Goal: Obtain resource: Obtain resource

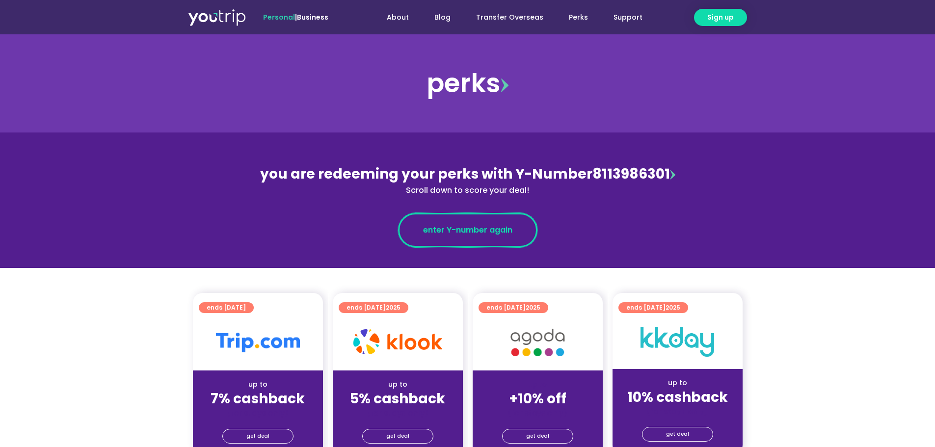
click at [477, 237] on link "enter Y-number again" at bounding box center [467, 230] width 139 height 34
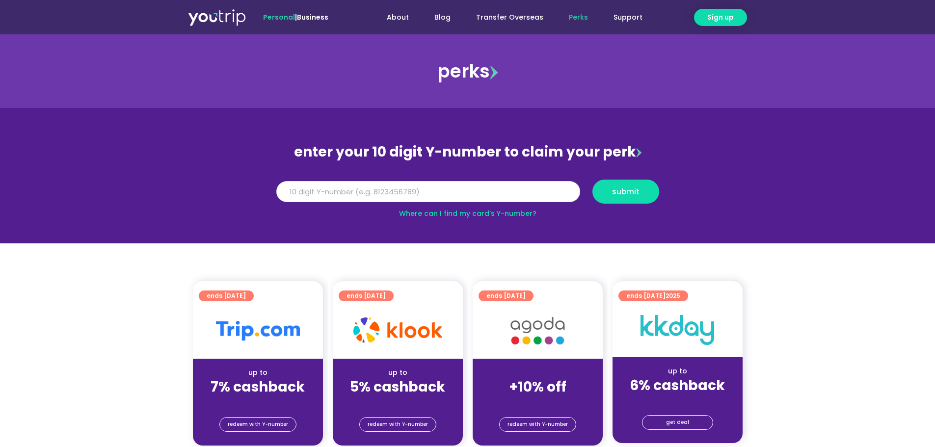
click at [482, 182] on input "Y Number" at bounding box center [428, 192] width 304 height 22
click at [476, 194] on input "Y Number" at bounding box center [428, 192] width 304 height 22
click at [471, 185] on input "Y Number" at bounding box center [428, 192] width 304 height 22
type input "9"
type input "8113986301"
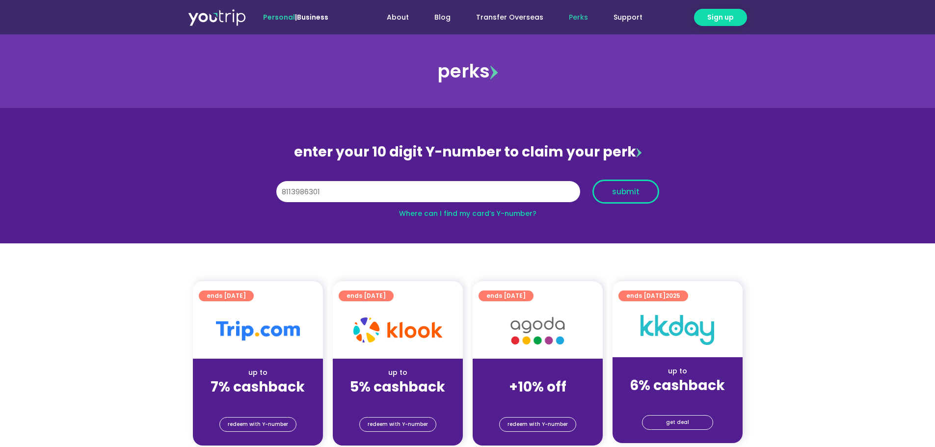
click at [631, 184] on button "submit" at bounding box center [625, 192] width 67 height 24
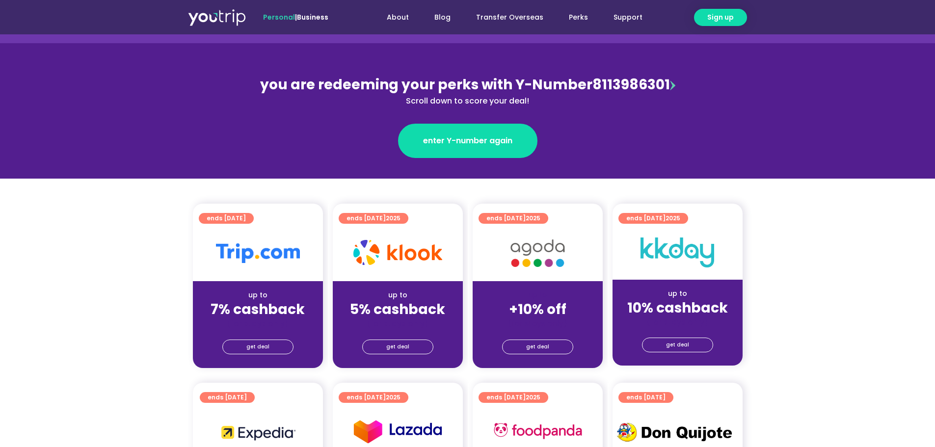
scroll to position [147, 0]
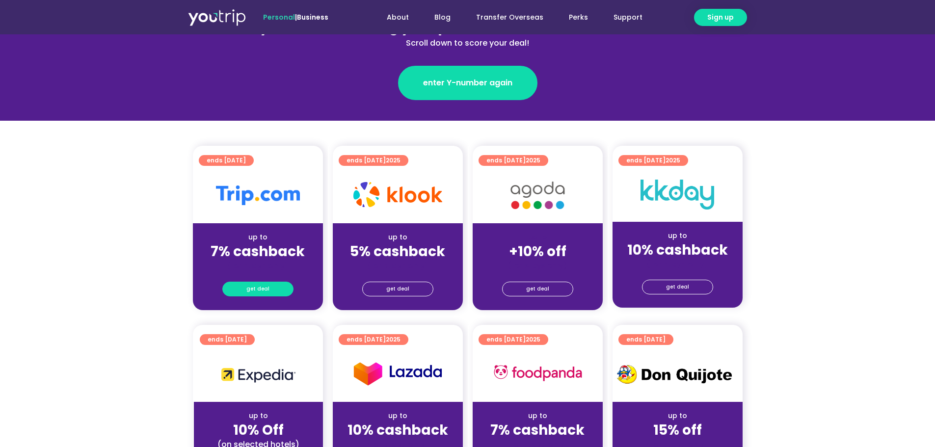
click at [268, 290] on link "get deal" at bounding box center [257, 289] width 71 height 15
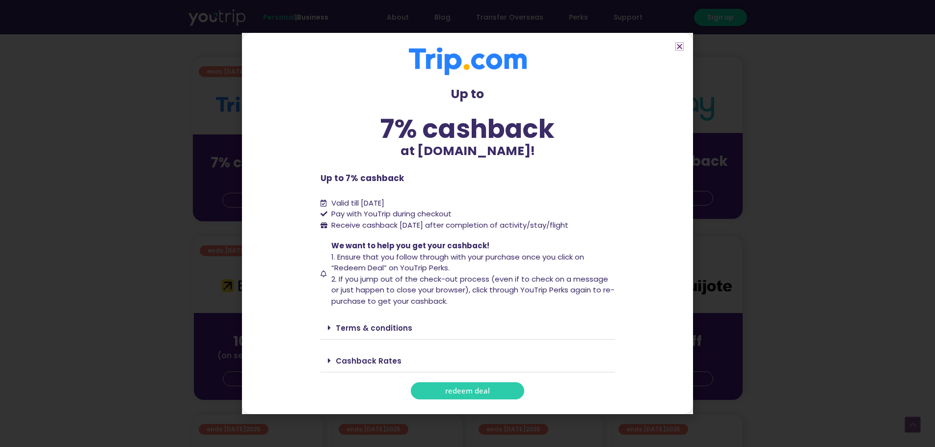
scroll to position [245, 0]
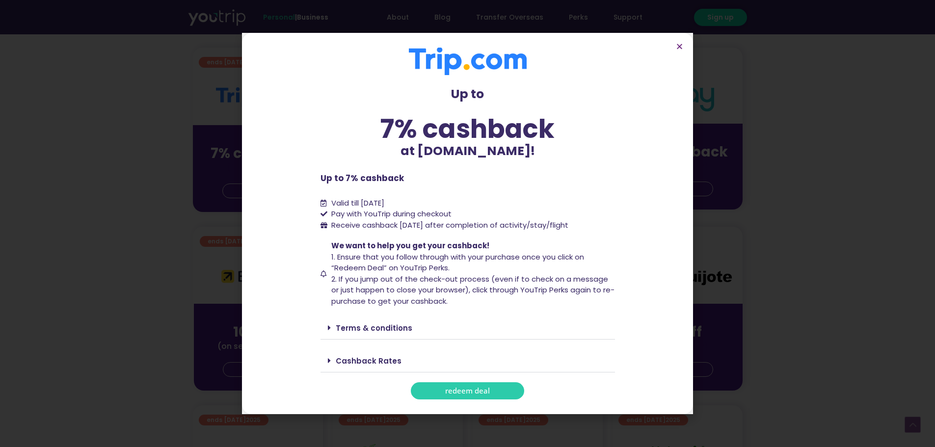
click at [364, 358] on link "Cashback Rates" at bounding box center [369, 361] width 66 height 10
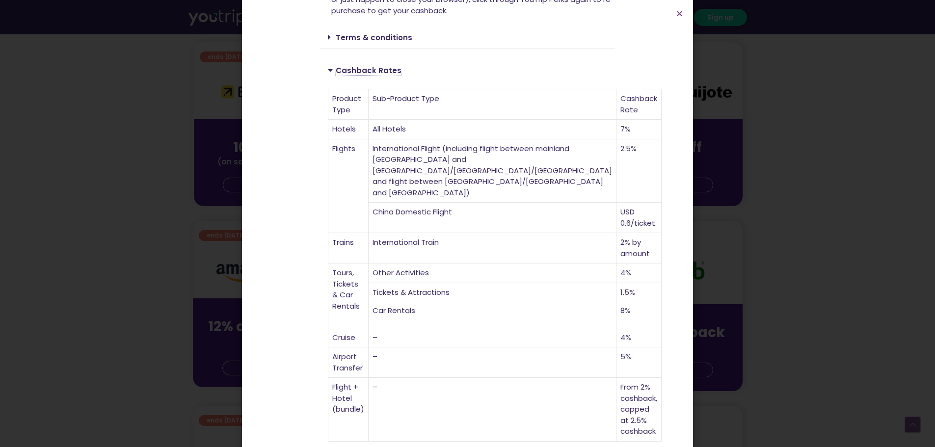
scroll to position [442, 0]
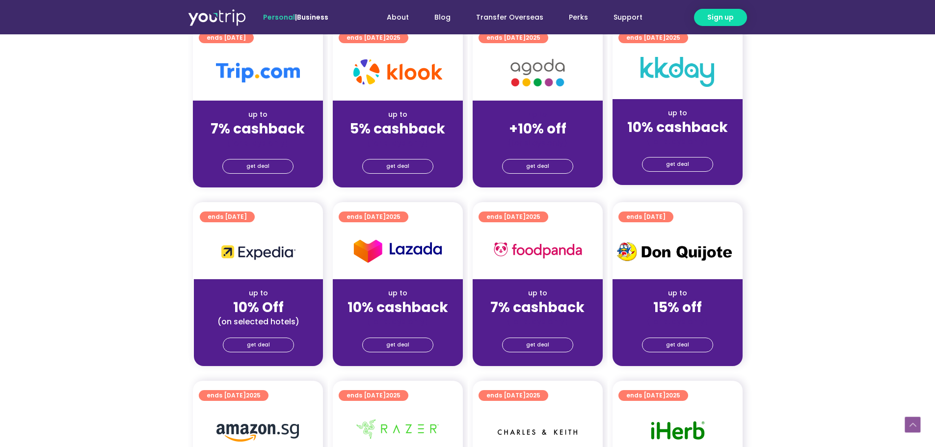
scroll to position [245, 0]
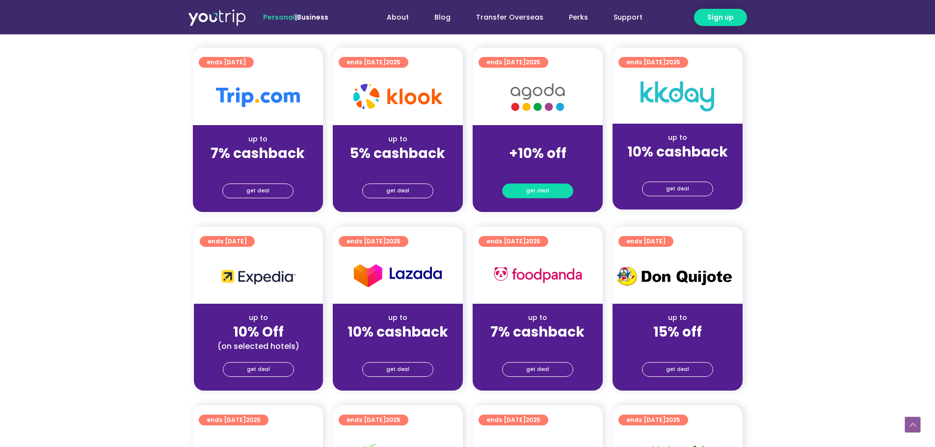
click at [537, 197] on span "get deal" at bounding box center [537, 191] width 23 height 14
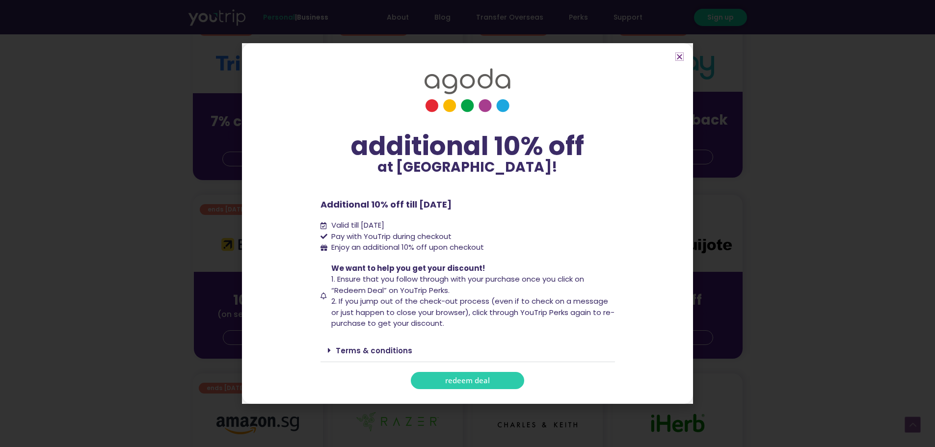
scroll to position [294, 0]
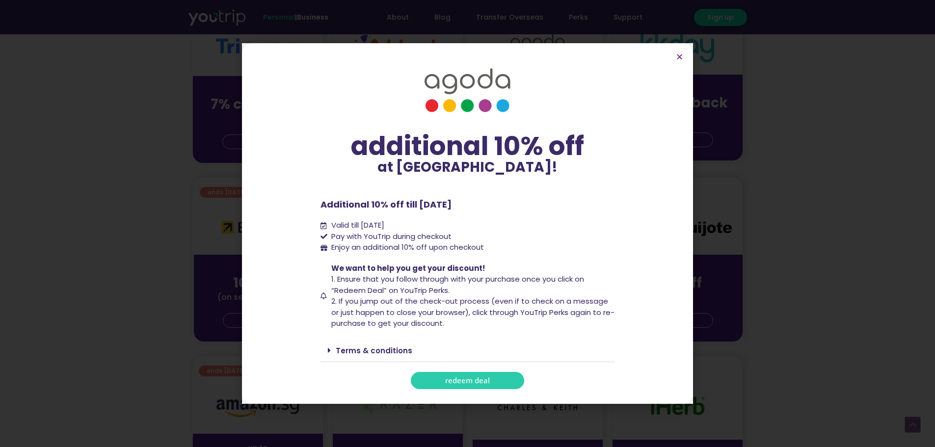
click at [333, 345] on div "Terms & conditions" at bounding box center [467, 350] width 294 height 23
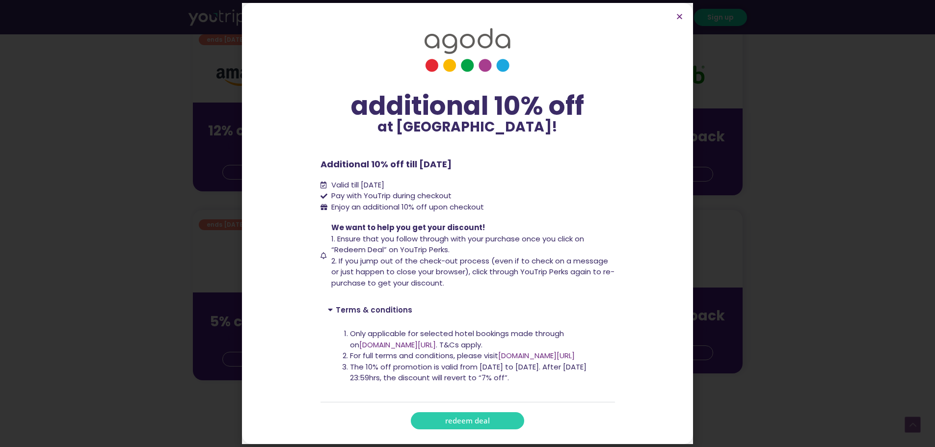
scroll to position [638, 0]
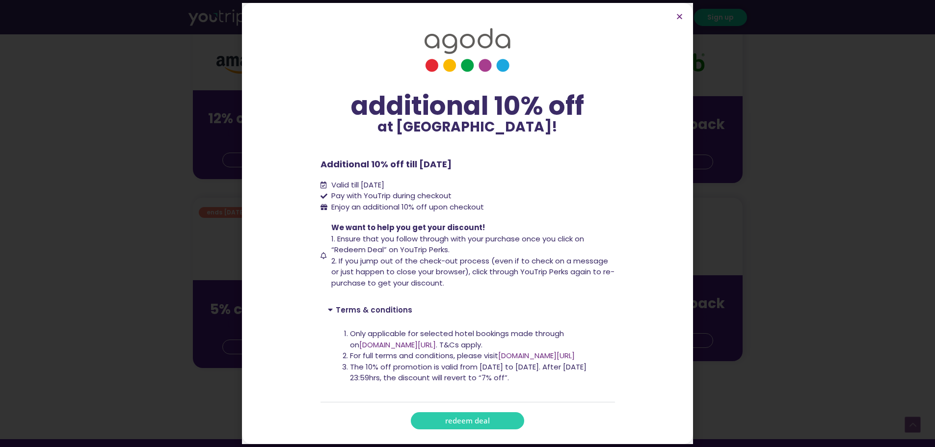
click at [436, 417] on link "redeem deal" at bounding box center [467, 420] width 113 height 17
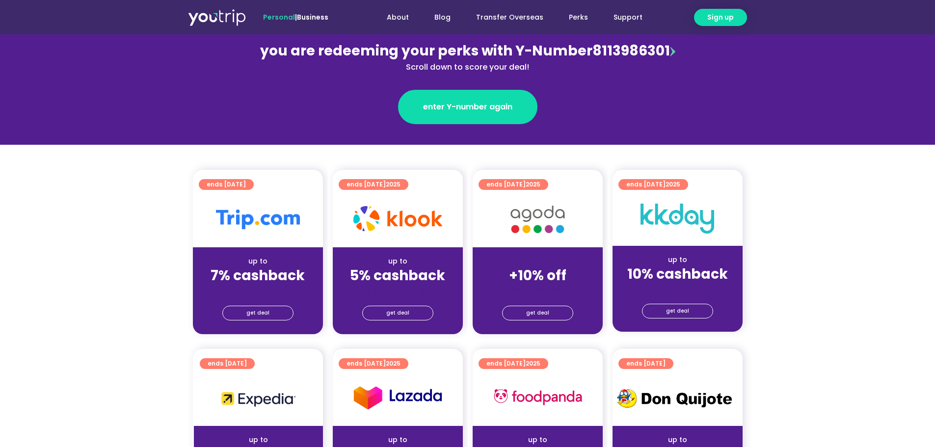
scroll to position [147, 0]
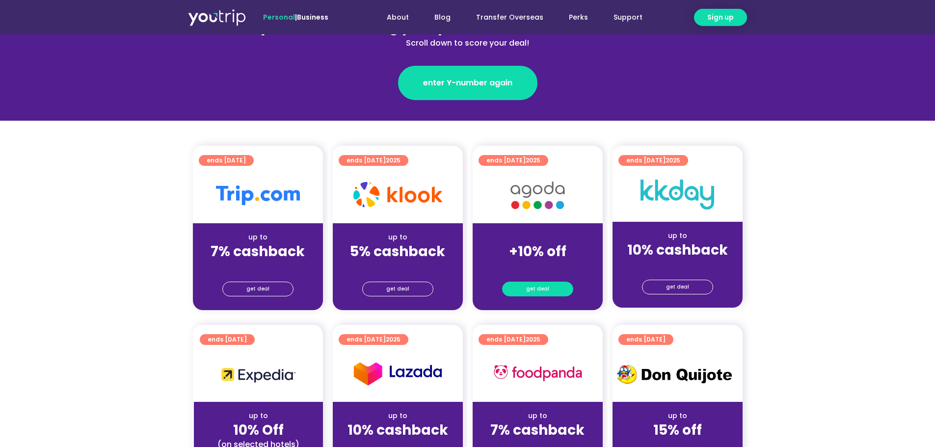
click at [528, 292] on span "get deal" at bounding box center [537, 289] width 23 height 14
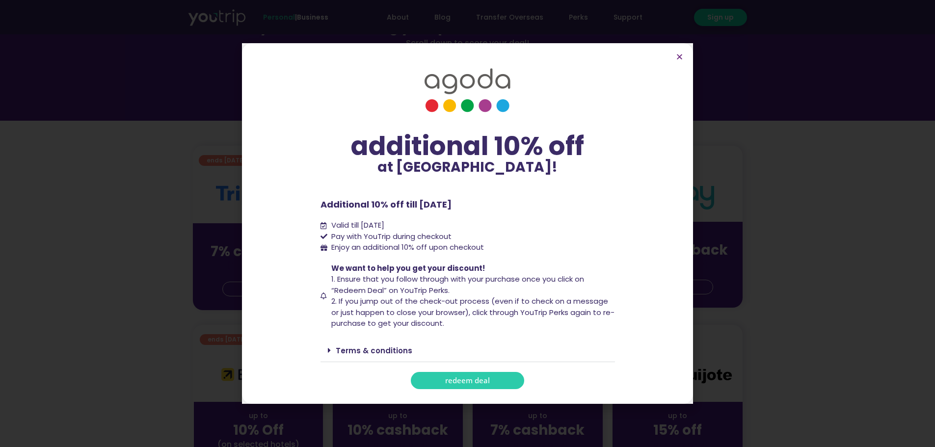
click at [461, 387] on link "redeem deal" at bounding box center [467, 380] width 113 height 17
